Goal: Register for event/course

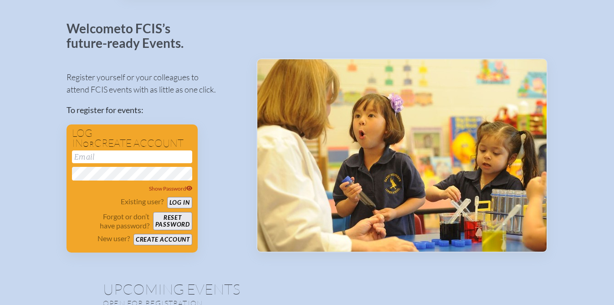
scroll to position [41, 0]
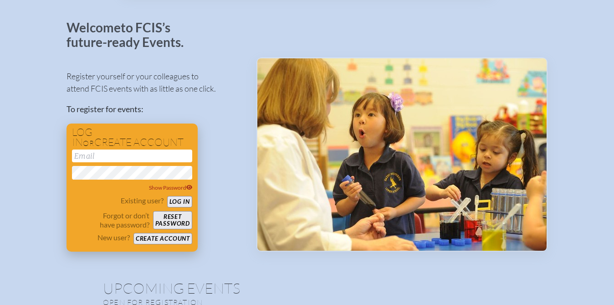
type input "[EMAIL_ADDRESS][DOMAIN_NAME]"
click at [180, 202] on button "Log in" at bounding box center [179, 201] width 25 height 11
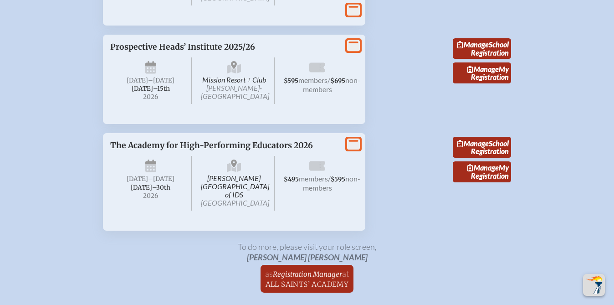
scroll to position [1887, 0]
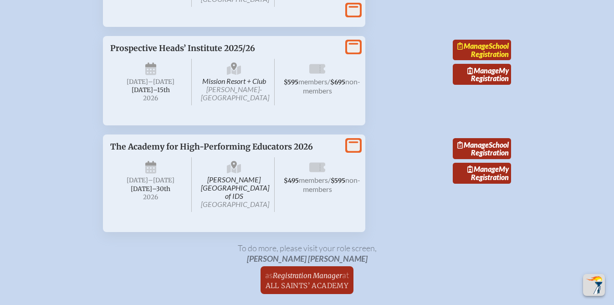
click at [490, 61] on link "Manage School Registration" at bounding box center [482, 50] width 58 height 21
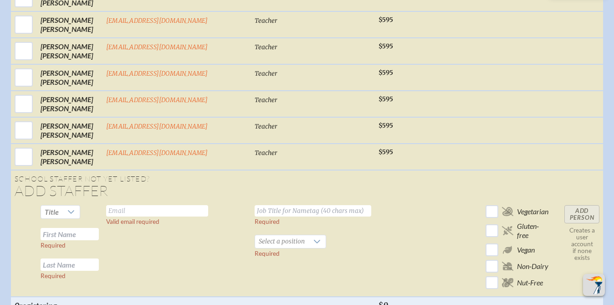
scroll to position [1364, 0]
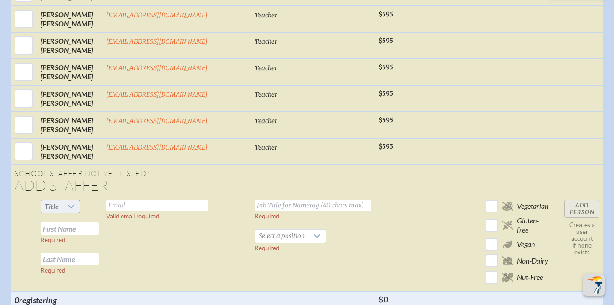
click at [75, 203] on icon at bounding box center [70, 206] width 7 height 7
click at [313, 232] on icon at bounding box center [316, 235] width 7 height 7
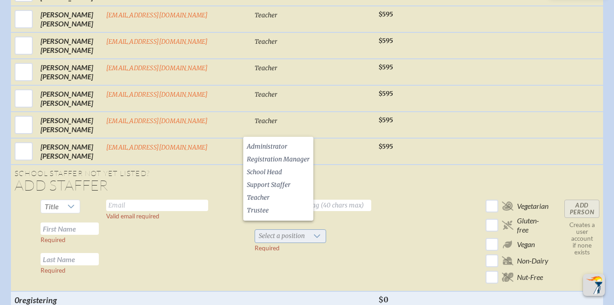
click at [313, 232] on icon at bounding box center [316, 235] width 7 height 7
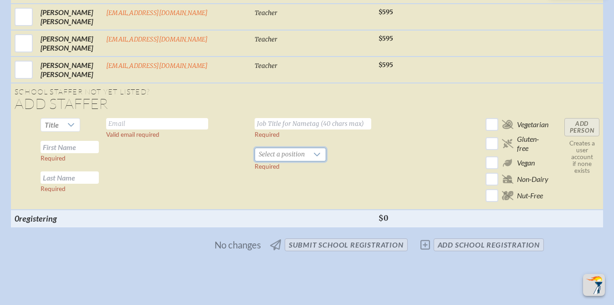
scroll to position [1447, 0]
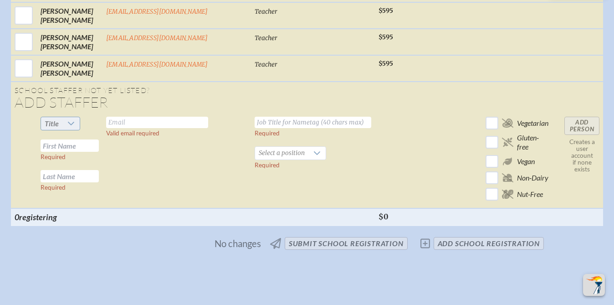
click at [75, 120] on icon at bounding box center [70, 123] width 7 height 7
click at [67, 145] on li "Mrs" at bounding box center [69, 144] width 39 height 13
click at [60, 139] on input "text" at bounding box center [70, 145] width 58 height 12
type input "Dawn"
click at [59, 170] on input "text" at bounding box center [70, 176] width 58 height 12
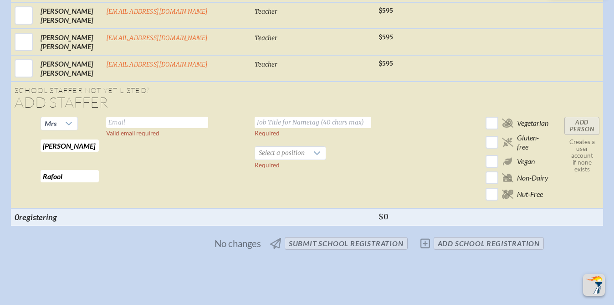
type input "Rafool"
click at [123, 117] on input "text" at bounding box center [157, 122] width 102 height 11
type input "drafool@allsaintsacademy.com"
click at [329, 117] on input "text" at bounding box center [312, 122] width 117 height 11
click at [314, 151] on icon at bounding box center [317, 153] width 6 height 4
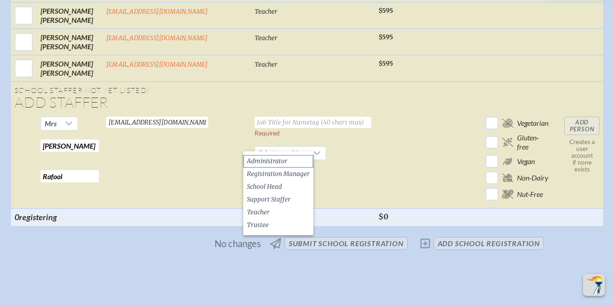
click at [276, 163] on span "Administrator" at bounding box center [267, 161] width 41 height 9
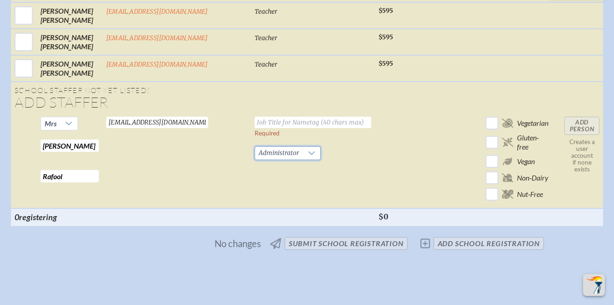
click at [254, 117] on input "text" at bounding box center [312, 122] width 117 height 11
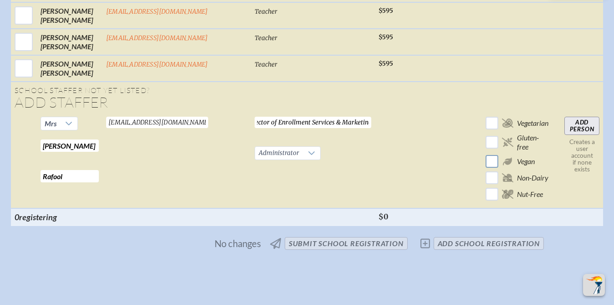
type input "Director of Enrollment Services & Marketing"
click at [483, 153] on input "checkbox" at bounding box center [491, 161] width 16 height 16
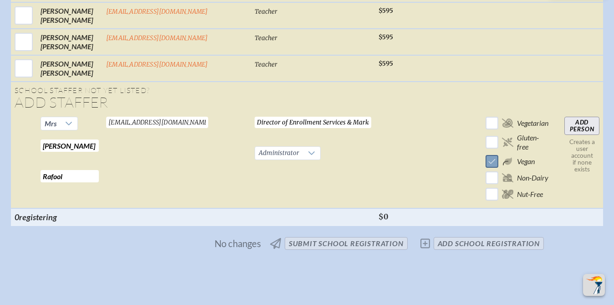
click at [483, 153] on input "checkbox" at bounding box center [491, 161] width 16 height 16
checkbox input "false"
click at [575, 117] on input "Add Person" at bounding box center [581, 126] width 35 height 18
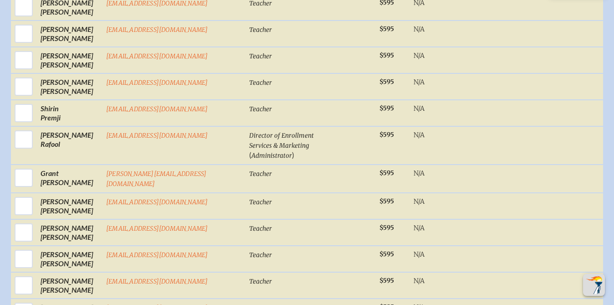
scroll to position [1082, 0]
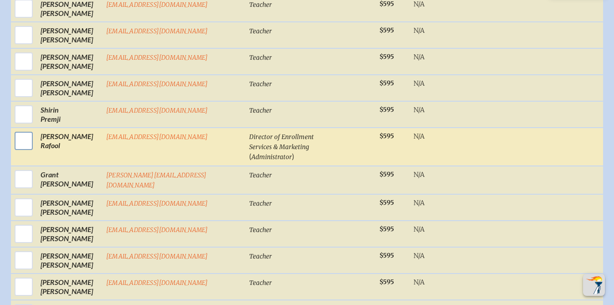
click at [30, 132] on input "checkbox" at bounding box center [23, 140] width 23 height 23
checkbox input "true"
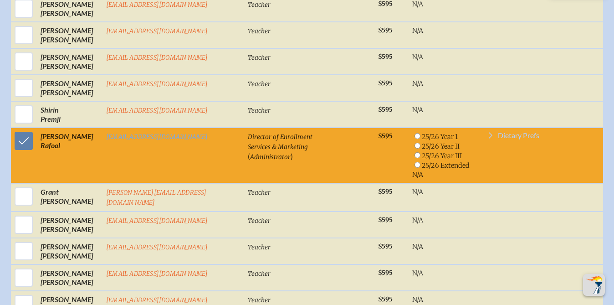
click at [488, 132] on icon at bounding box center [490, 135] width 4 height 6
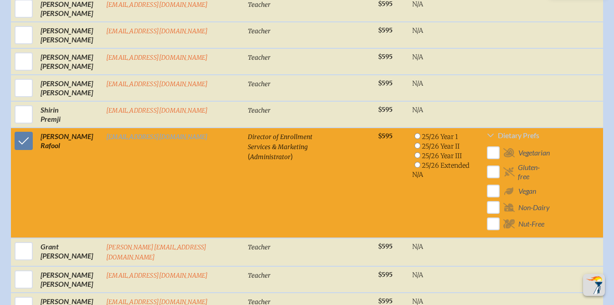
click at [521, 132] on span "Dietary Prefs" at bounding box center [518, 135] width 41 height 7
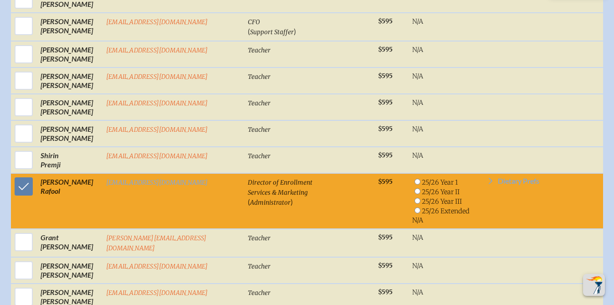
scroll to position [1064, 0]
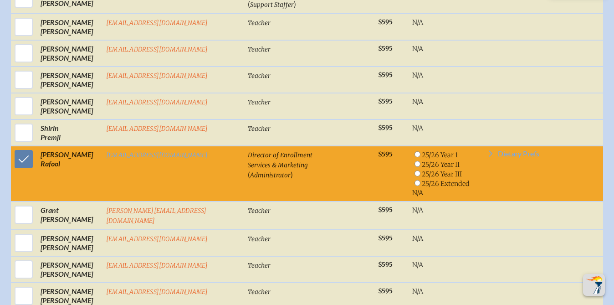
click at [414, 151] on input "radio" at bounding box center [417, 154] width 6 height 6
radio input "true"
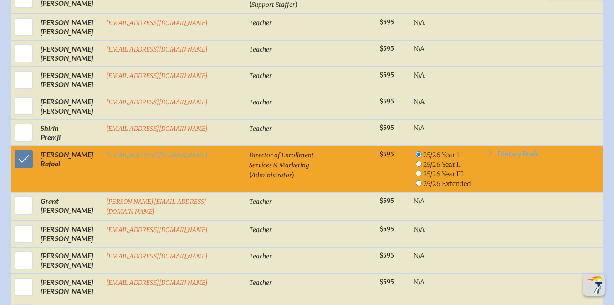
click at [416, 161] on input "radio" at bounding box center [419, 164] width 6 height 6
radio input "true"
click at [416, 151] on input "radio" at bounding box center [419, 154] width 6 height 6
radio input "true"
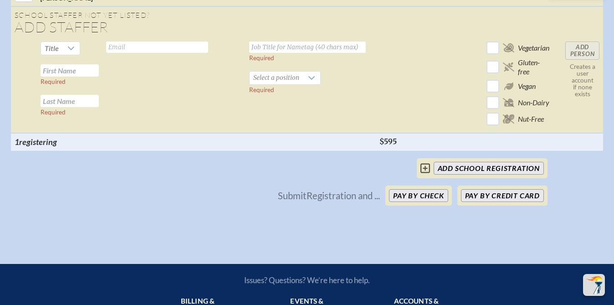
scroll to position [1565, 0]
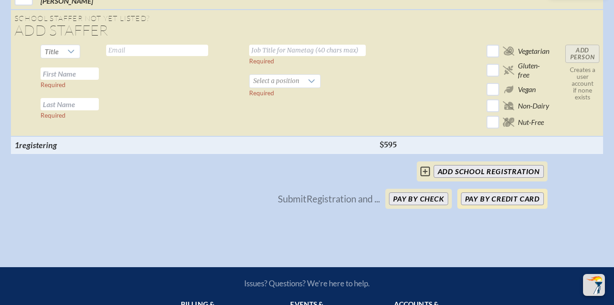
click at [488, 192] on button "Pay by Credit Card" at bounding box center [502, 198] width 83 height 13
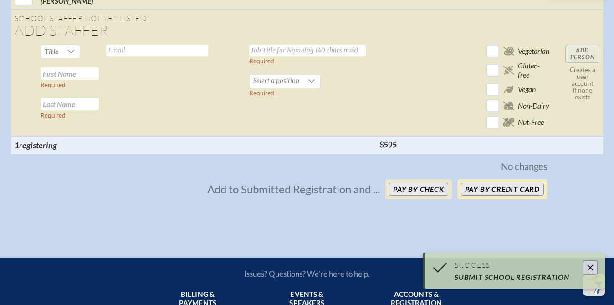
scroll to position [1546, 0]
